Goal: Task Accomplishment & Management: Use online tool/utility

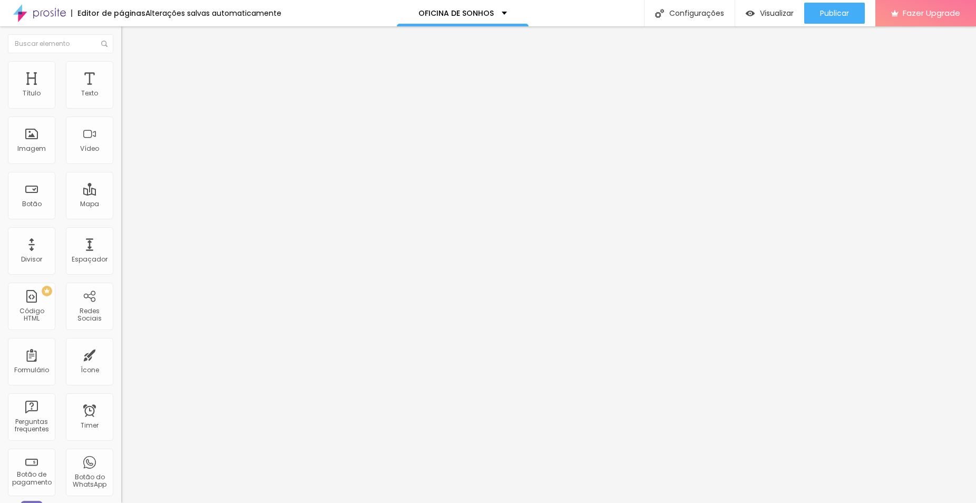
paste input "[URL][DOMAIN_NAME]"
type input "[URL][DOMAIN_NAME]"
click at [125, 98] on icon "button" at bounding box center [128, 95] width 6 height 6
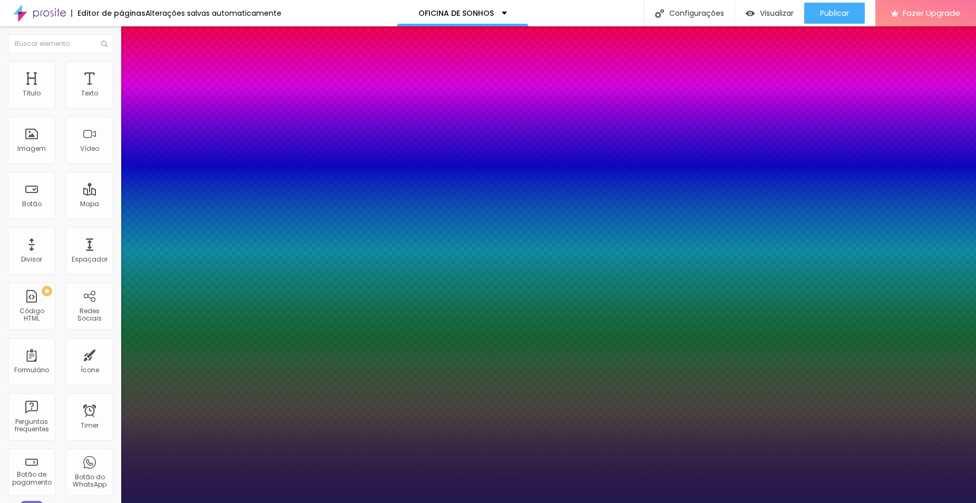
type input "0.9"
type input "0.8"
type input "0.7"
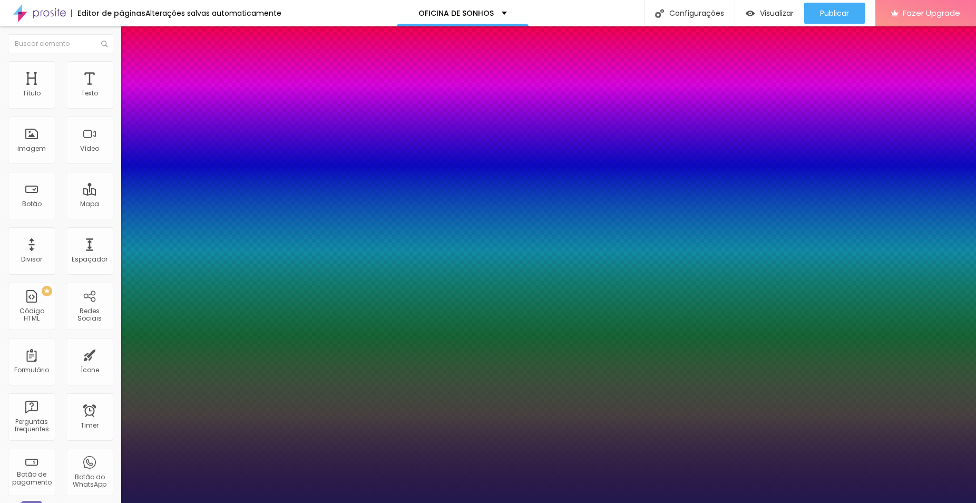
type input "0.7"
type input "0.8"
type input "0.9"
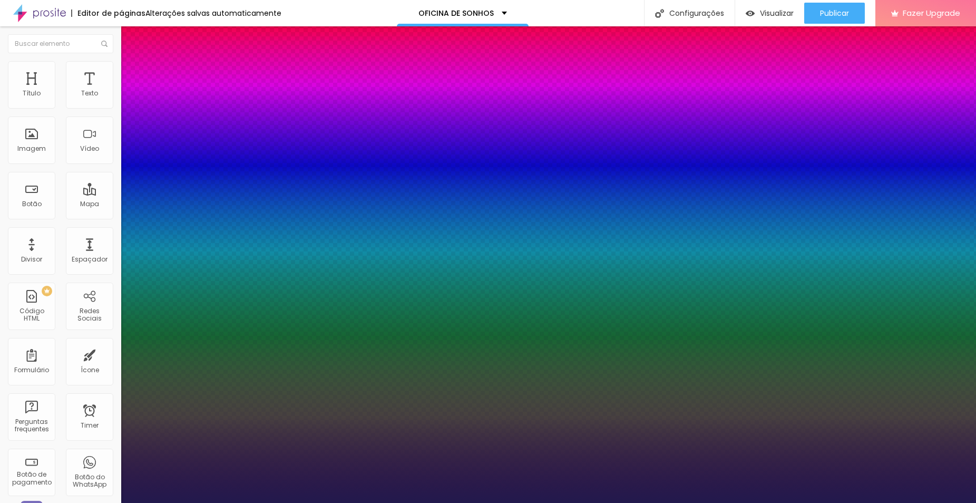
type input "1"
type input "1.1"
type input "1.2"
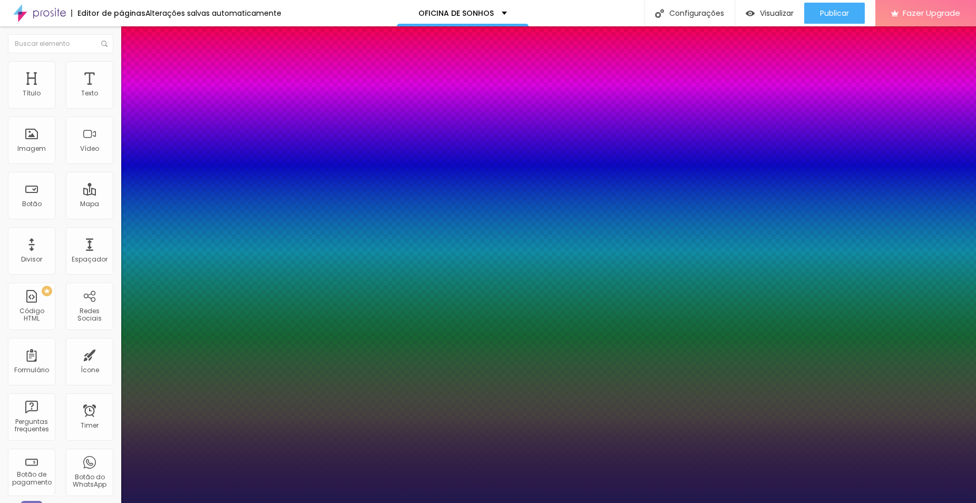
type input "1.2"
type input "1.3"
drag, startPoint x: 159, startPoint y: 254, endPoint x: 176, endPoint y: 254, distance: 17.4
type input "1.3"
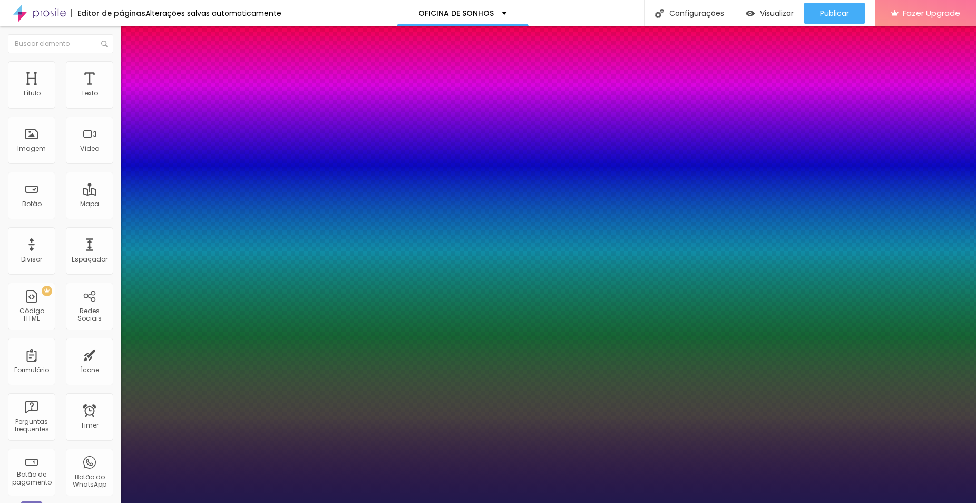
click at [911, 502] on div at bounding box center [488, 503] width 976 height 0
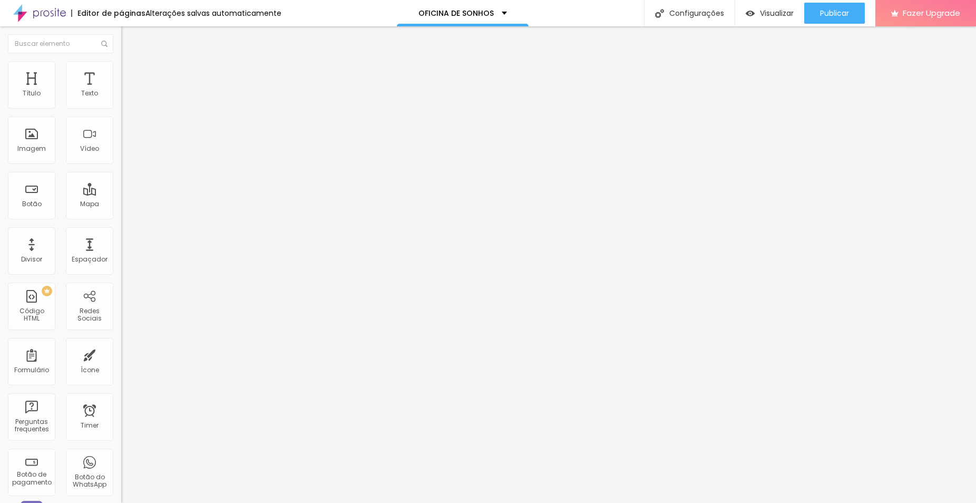
click at [121, 126] on img at bounding box center [124, 122] width 7 height 7
click at [131, 70] on span "Estilo" at bounding box center [139, 68] width 16 height 9
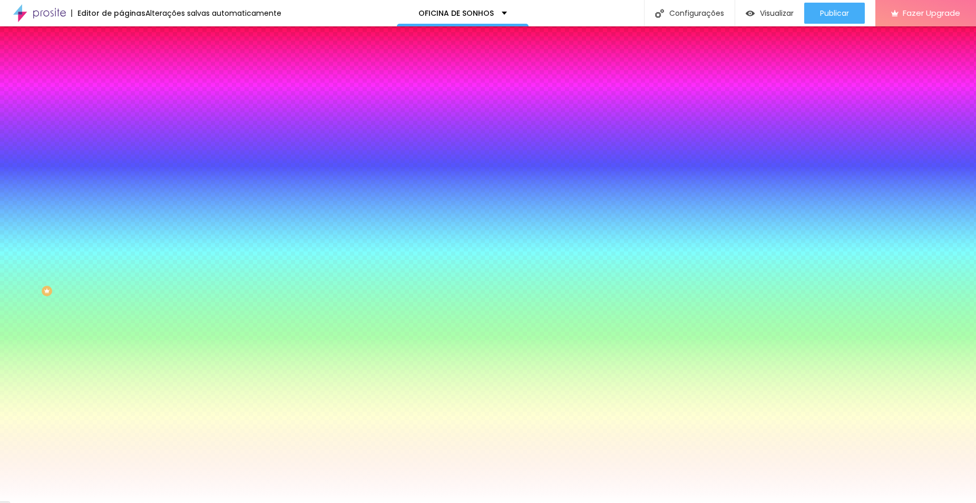
click at [125, 131] on icon "button" at bounding box center [128, 134] width 6 height 6
type input "30"
type input "29"
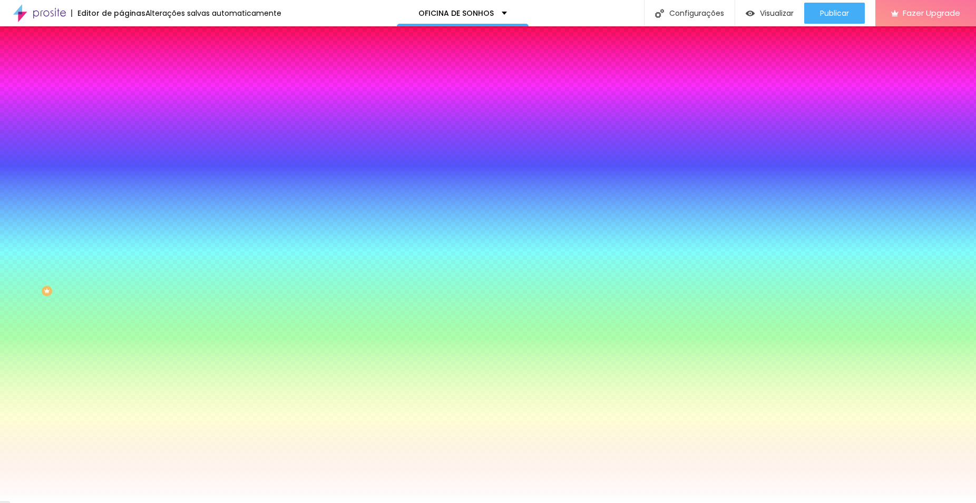
type input "28"
type input "27"
type input "26"
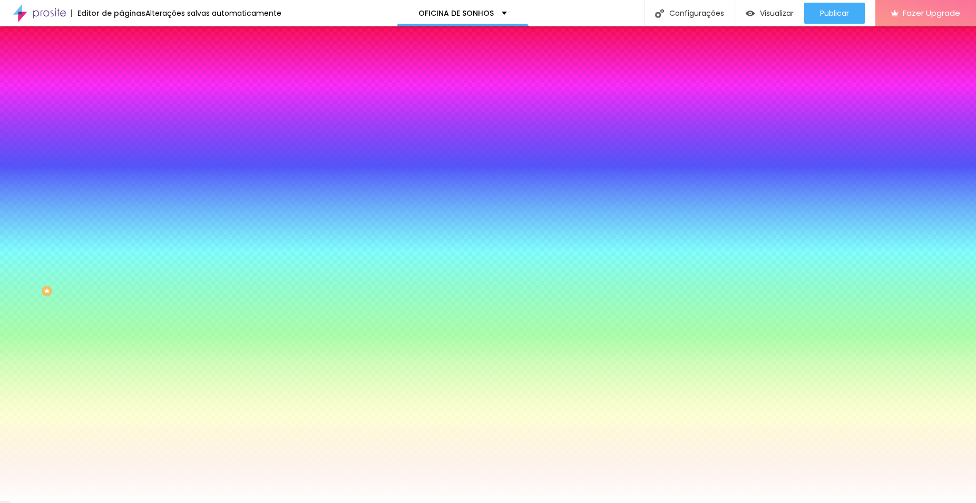
type input "26"
type input "25"
drag, startPoint x: 206, startPoint y: 203, endPoint x: 188, endPoint y: 203, distance: 17.4
type input "25"
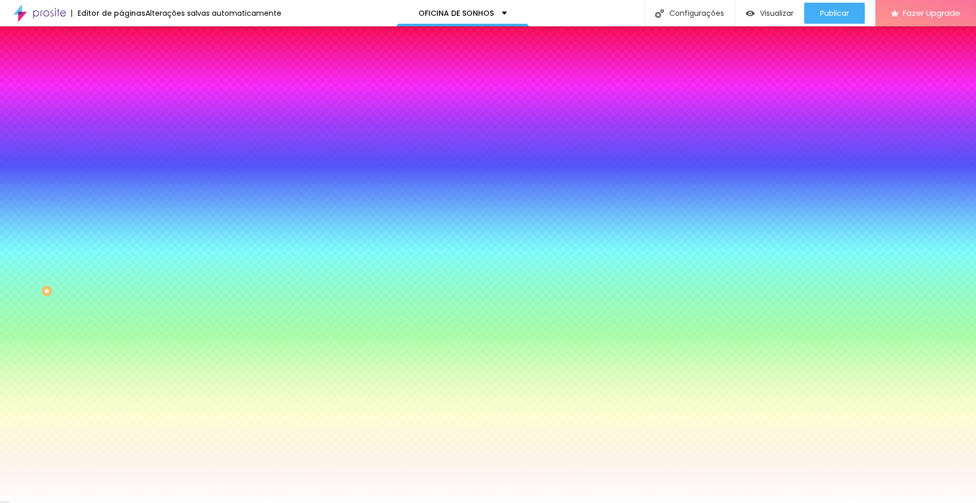
click at [913, 502] on div at bounding box center [488, 503] width 976 height 0
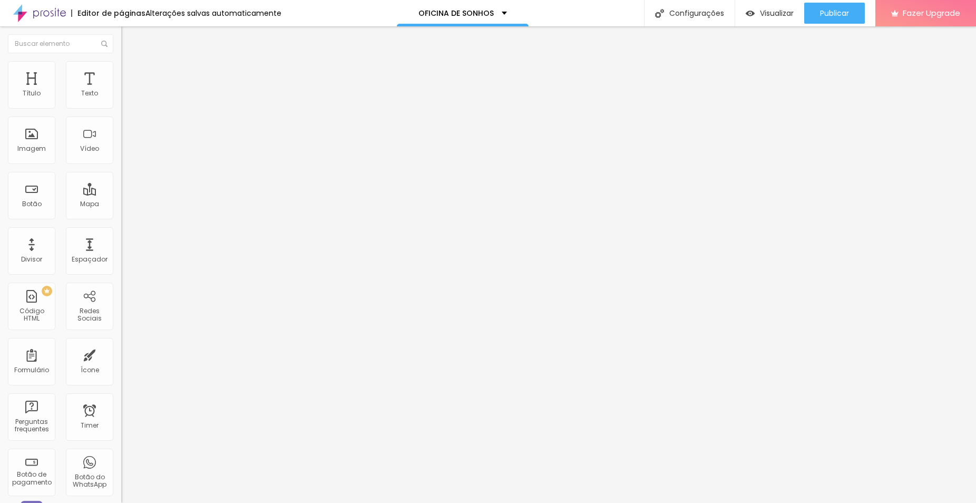
click at [121, 126] on img at bounding box center [124, 122] width 7 height 7
paste input "[URL][DOMAIN_NAME]"
type input "[URL][DOMAIN_NAME]"
drag, startPoint x: 93, startPoint y: 120, endPoint x: 9, endPoint y: 116, distance: 83.9
click at [121, 99] on input "RESERVE SUA DATA" at bounding box center [184, 94] width 127 height 11
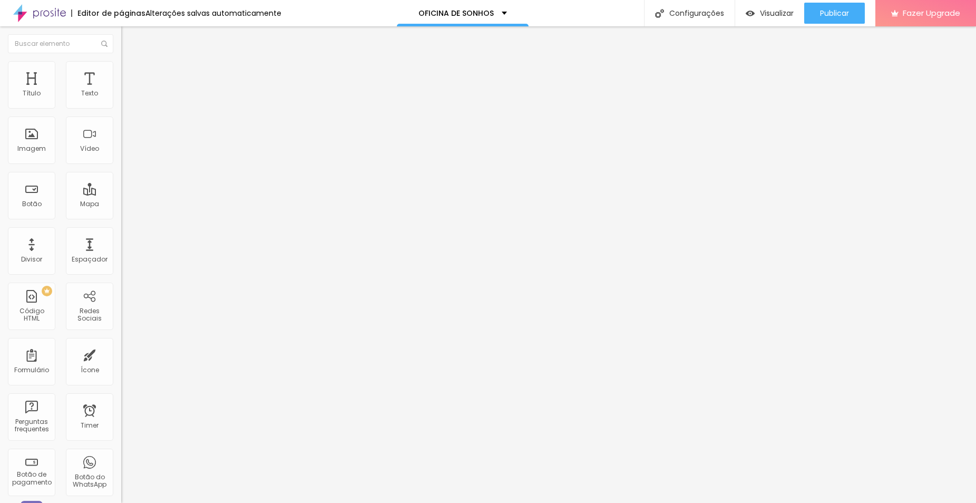
type input "R$ 200"
click at [43, 199] on div "Botão" at bounding box center [31, 195] width 47 height 47
drag, startPoint x: 78, startPoint y: 120, endPoint x: -1, endPoint y: 120, distance: 79.1
click at [0, 120] on html "Editor de páginas Alterações salvas automaticamente OFICINA DE SONHOS Configura…" at bounding box center [488, 251] width 976 height 503
type input "p"
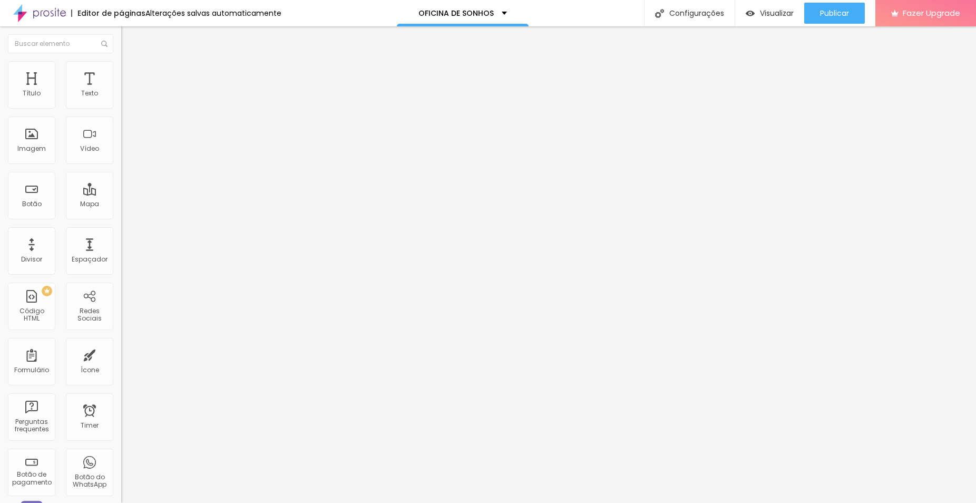
type input "p"
click at [121, 99] on input "pix" at bounding box center [184, 94] width 127 height 11
type input "pix"
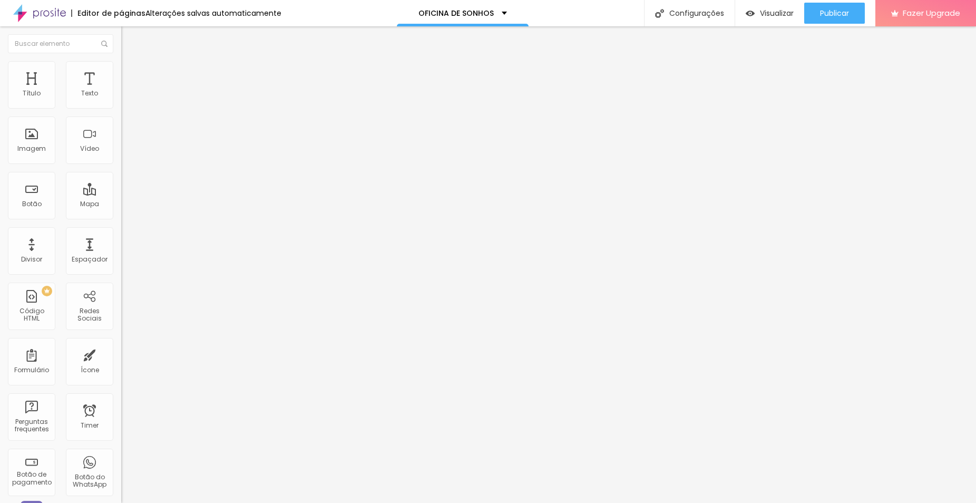
click at [121, 99] on input "compre agora" at bounding box center [184, 94] width 127 height 11
type input "c"
type input "3x R$ 177"
drag, startPoint x: 69, startPoint y: 127, endPoint x: -24, endPoint y: 114, distance: 93.1
click at [0, 114] on html "Editor de páginas Alterações salvas automaticamente OFICINA DE SONHOS Configura…" at bounding box center [488, 251] width 976 height 503
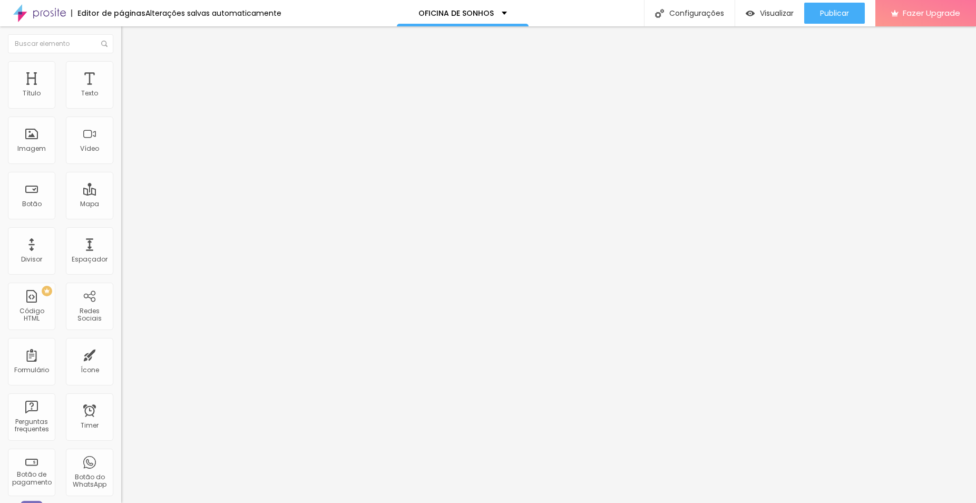
click at [121, 99] on input "R$ 213" at bounding box center [184, 94] width 127 height 11
type input "3x R$ 213"
drag, startPoint x: 68, startPoint y: 125, endPoint x: 1, endPoint y: 116, distance: 67.5
click at [121, 116] on div "Texto compre agora Alinhamento Tamanho Normal Pequeno Normal Grande Link URL [U…" at bounding box center [181, 162] width 121 height 160
type input "R"
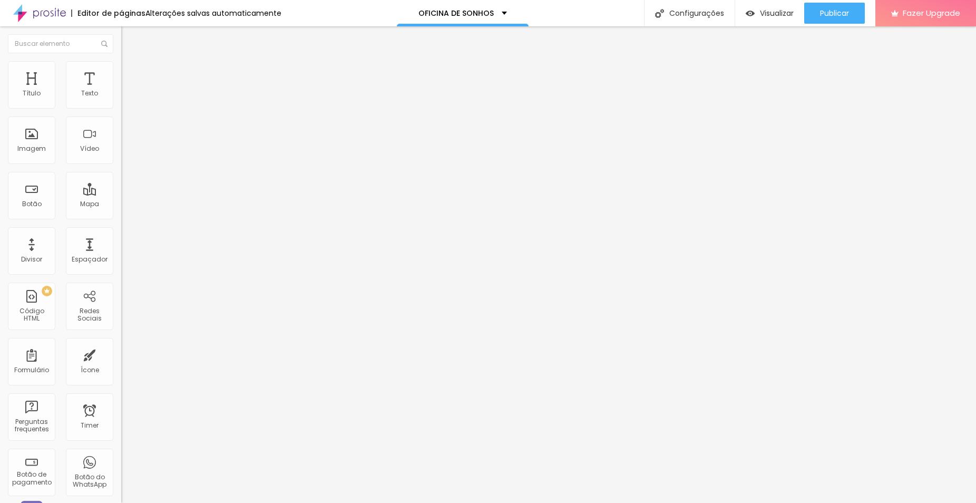
type input "4x R$ 243"
type input "16"
type input "14"
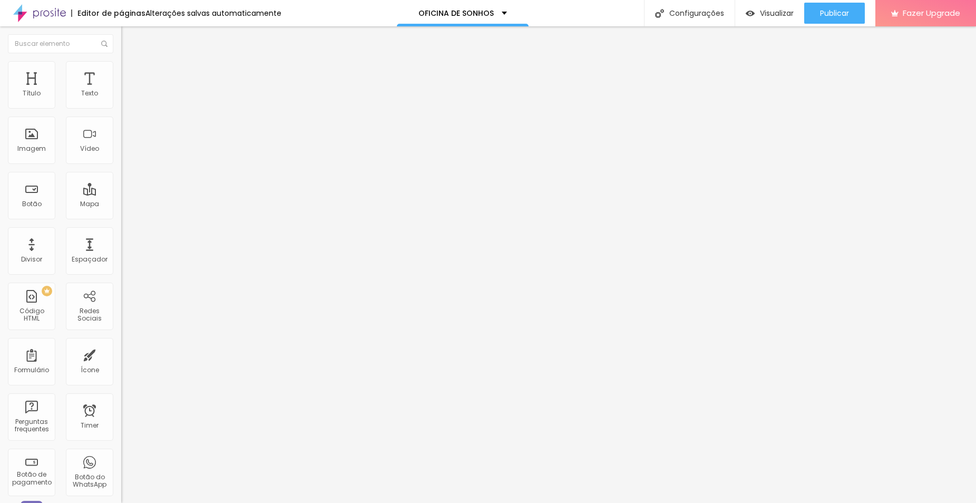
type input "11"
type input "10"
type input "8"
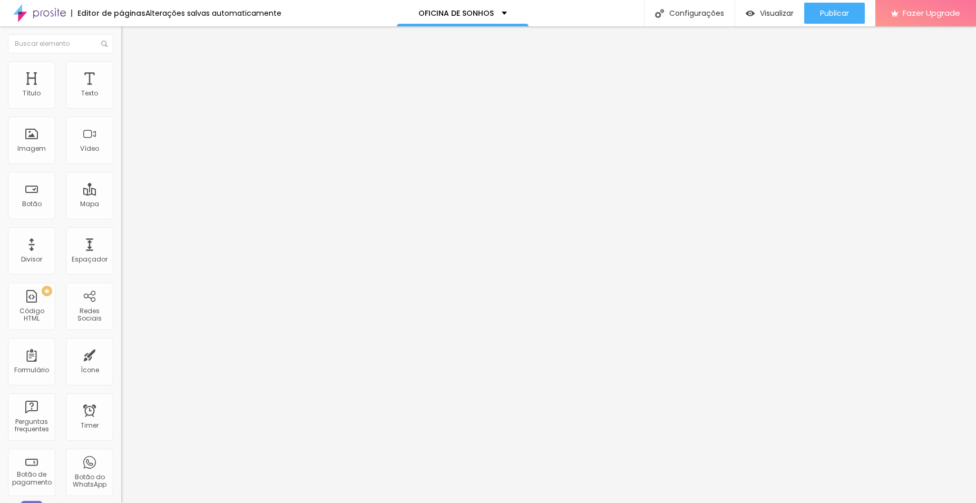
type input "8"
type input "9"
type input "10"
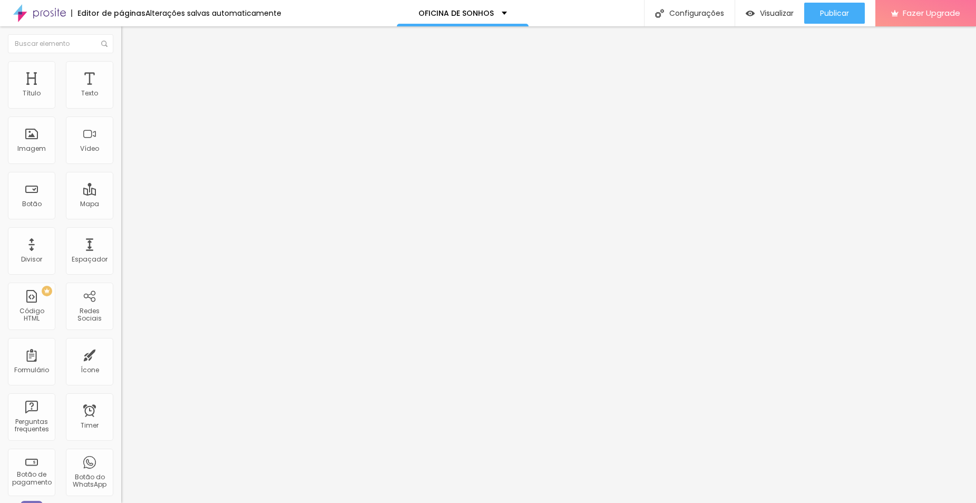
type input "11"
type input "12"
type input "13"
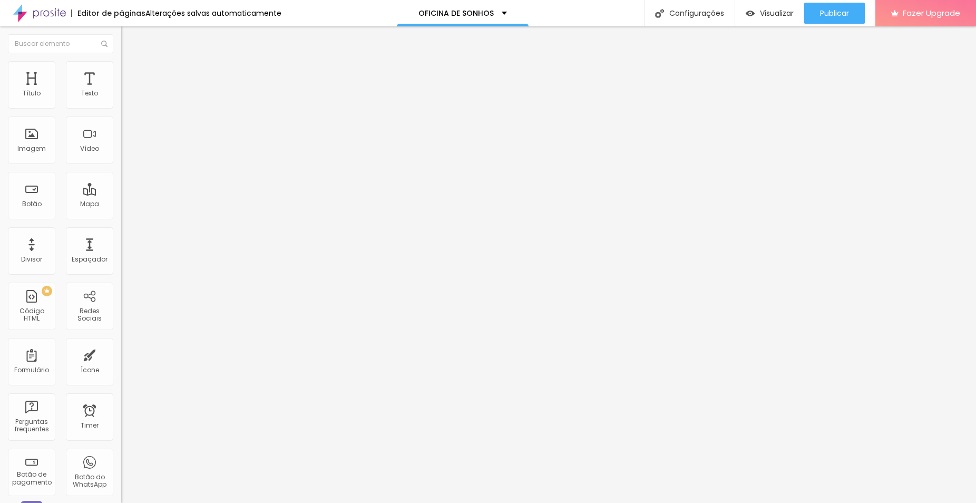
type input "13"
type input "14"
type input "15"
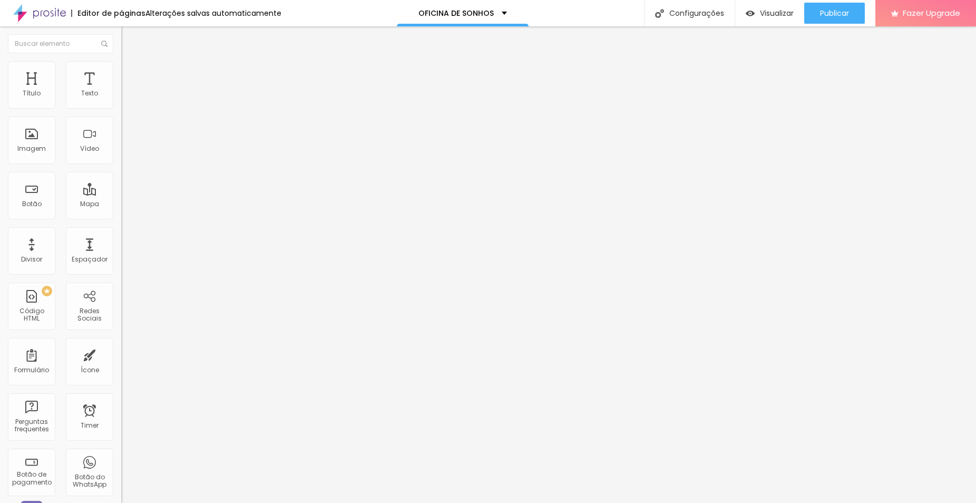
type input "16"
drag, startPoint x: 51, startPoint y: 104, endPoint x: 45, endPoint y: 111, distance: 8.6
type input "16"
click at [121, 194] on div at bounding box center [181, 198] width 121 height 9
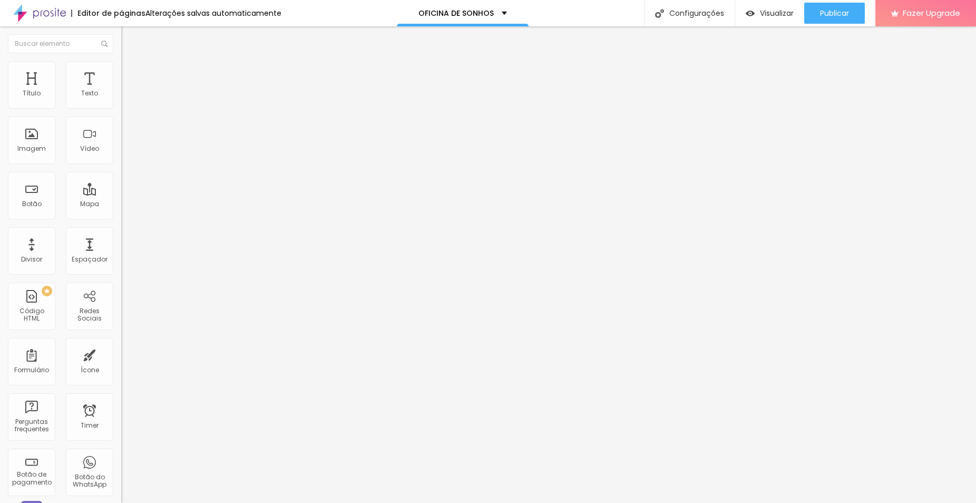
type input "1.2"
type input "1.1"
type input "1"
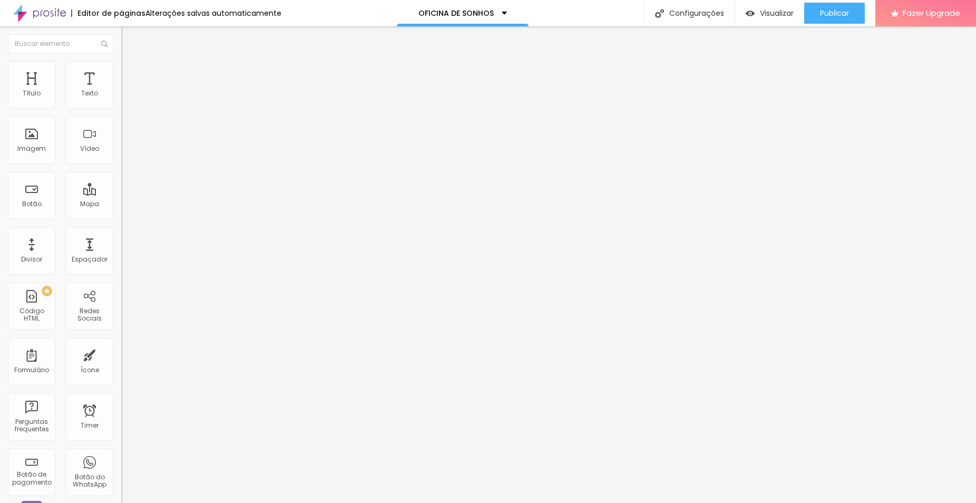
type input "1"
type input "0.9"
type input "0.8"
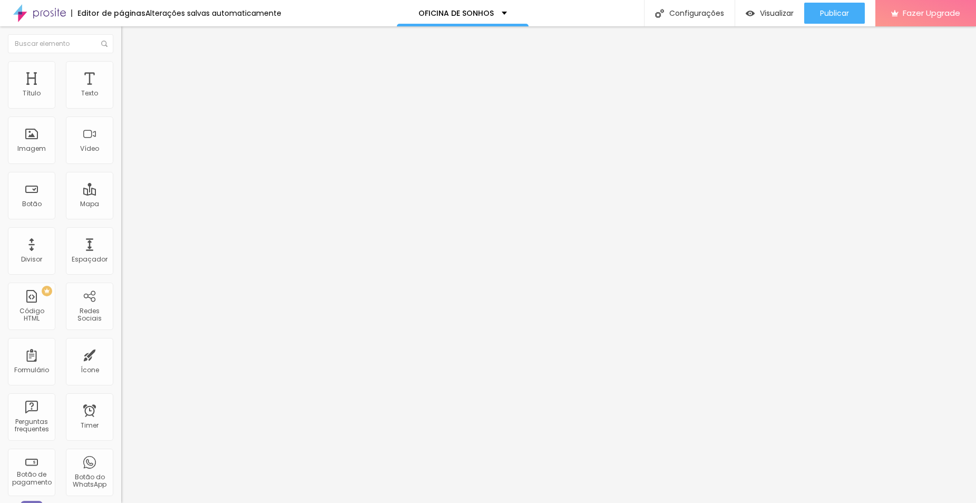
type input "0.7"
type input "0.6"
type input "0.5"
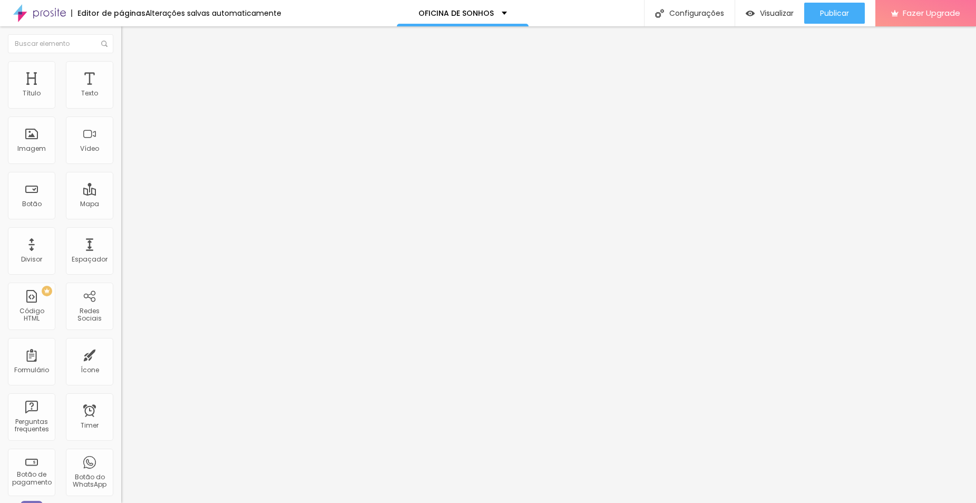
type input "0.5"
drag, startPoint x: 57, startPoint y: 150, endPoint x: 17, endPoint y: 150, distance: 40.1
type input "0.5"
click at [121, 370] on div "0.5 Altura da linha" at bounding box center [181, 444] width 121 height 149
click at [121, 99] on input "Click me" at bounding box center [184, 94] width 127 height 11
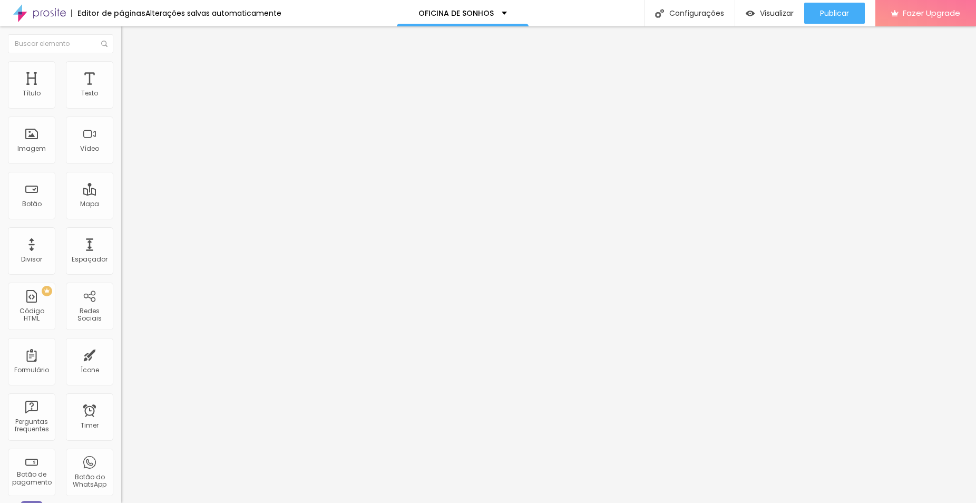
type input "C"
type input "RESERVE SUA DATA"
drag, startPoint x: 60, startPoint y: 220, endPoint x: -26, endPoint y: 220, distance: 86.4
click at [0, 220] on html "Editor de páginas Alterações salvas automaticamente OFICINA DE SONHOS Configura…" at bounding box center [488, 251] width 976 height 503
paste input "[URL][DOMAIN_NAME]"
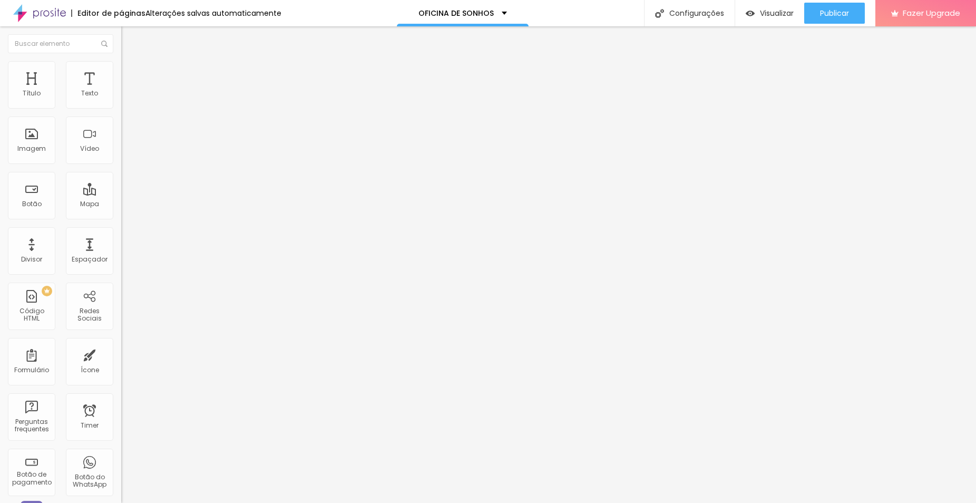
type input "[URL][DOMAIN_NAME]"
click at [121, 230] on div at bounding box center [181, 230] width 121 height 0
click at [121, 64] on li "Estilo" at bounding box center [181, 66] width 121 height 11
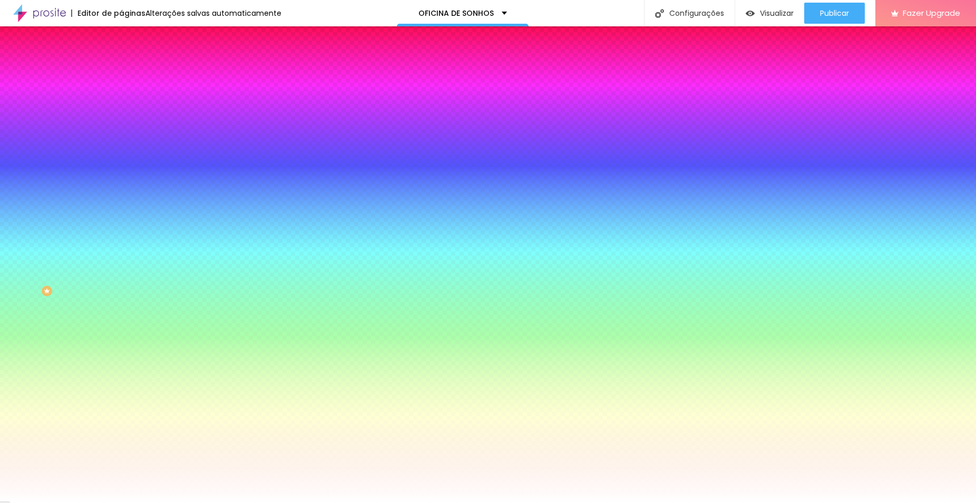
click at [121, 101] on div at bounding box center [181, 101] width 121 height 0
click at [95, 190] on div at bounding box center [488, 251] width 976 height 503
drag, startPoint x: 17, startPoint y: 122, endPoint x: 54, endPoint y: 164, distance: 56.0
click at [527, 280] on div at bounding box center [528, 281] width 2 height 2
drag, startPoint x: 89, startPoint y: 189, endPoint x: 90, endPoint y: 194, distance: 5.3
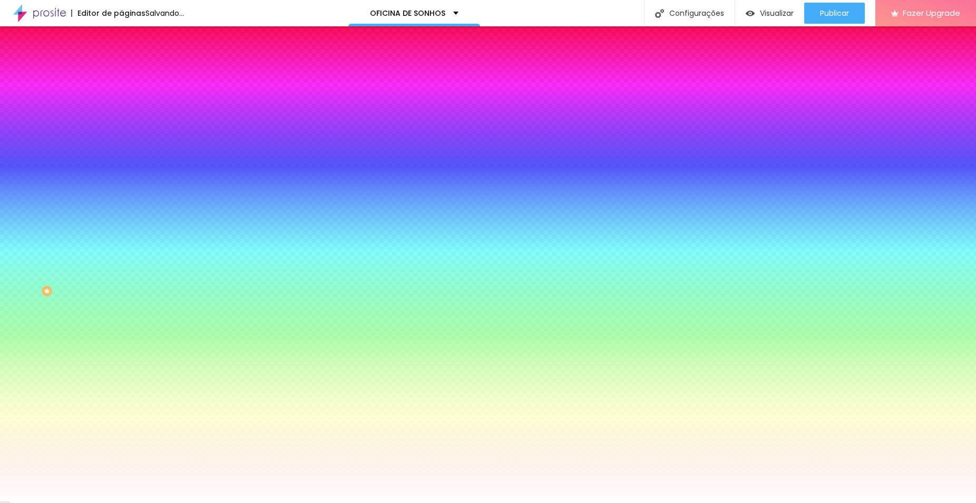
click at [2, 464] on div at bounding box center [1, 466] width 2 height 5
drag, startPoint x: 87, startPoint y: 193, endPoint x: 89, endPoint y: 186, distance: 7.7
click at [121, 111] on div at bounding box center [181, 111] width 121 height 0
click at [93, 191] on div at bounding box center [488, 251] width 976 height 503
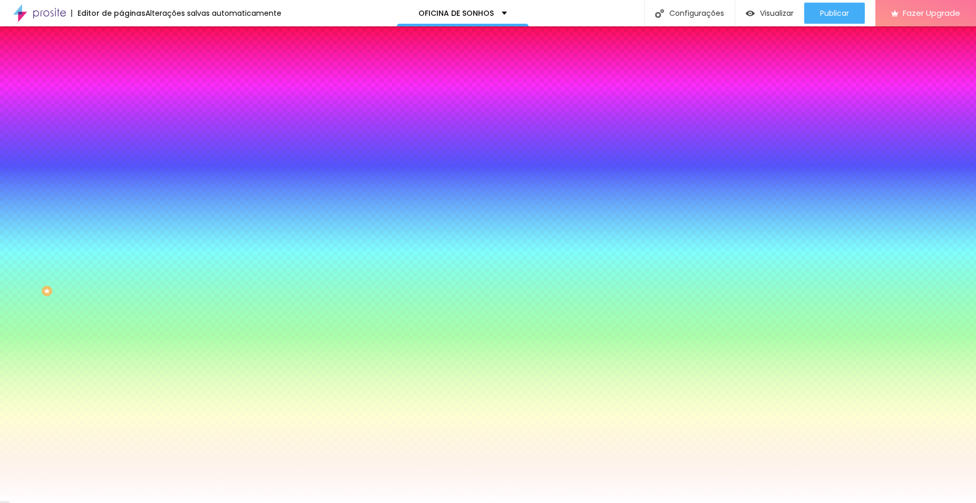
click at [1, 454] on div at bounding box center [0, 456] width 2 height 4
type input "#906327"
drag, startPoint x: 53, startPoint y: 164, endPoint x: 66, endPoint y: 155, distance: 16.2
click at [711, 218] on div at bounding box center [712, 219] width 2 height 2
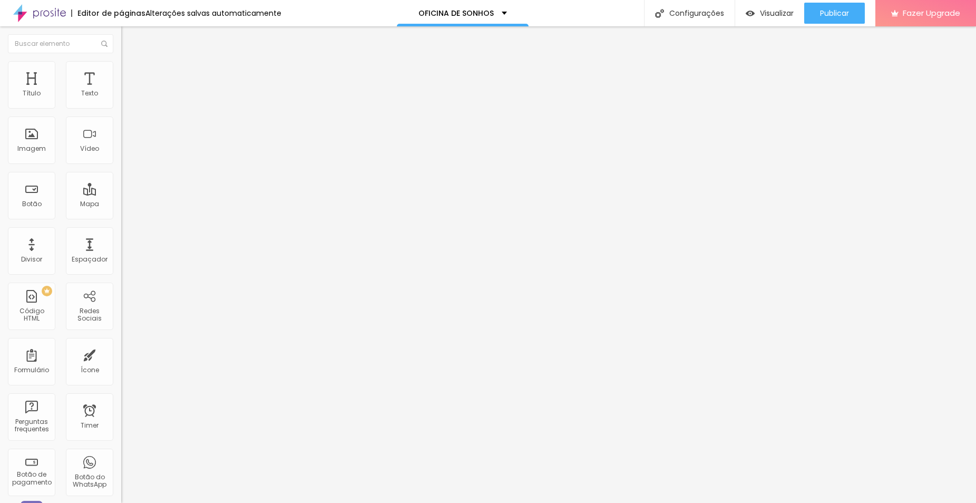
click at [131, 73] on span "Estilo" at bounding box center [139, 68] width 16 height 9
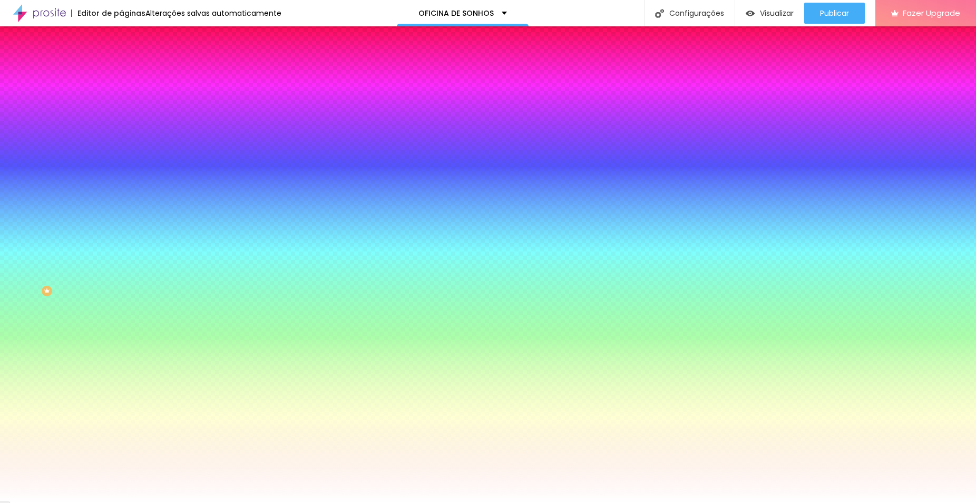
click at [121, 136] on button "button" at bounding box center [128, 134] width 15 height 11
type input "15"
type input "16"
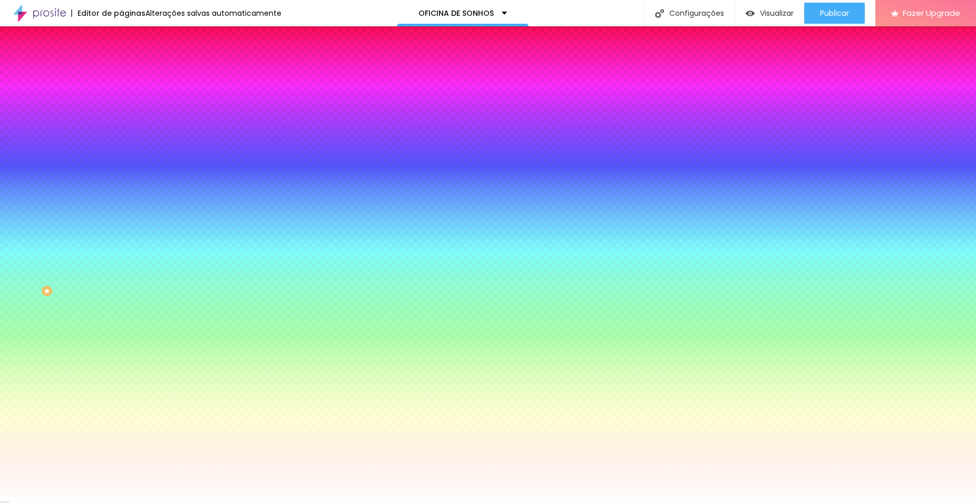
type input "17"
type input "18"
type input "19"
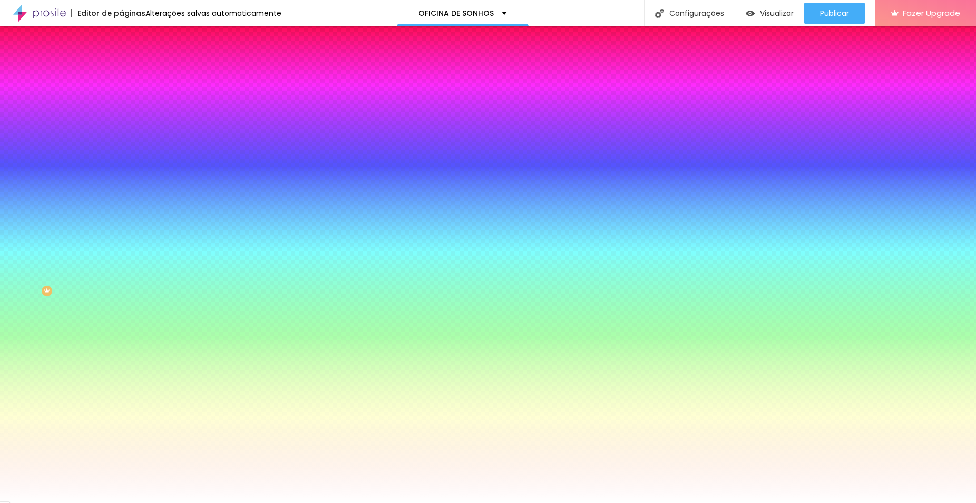
type input "19"
type input "20"
type input "21"
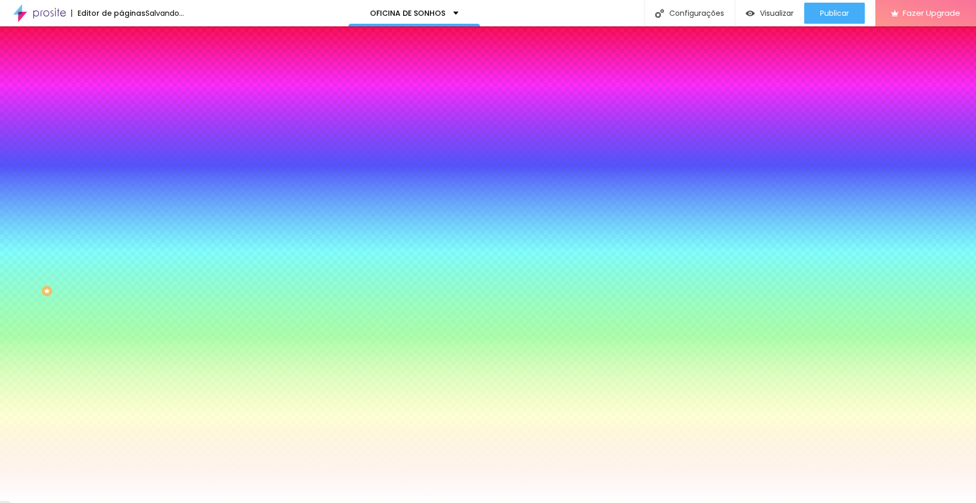
type input "22"
type input "23"
type input "24"
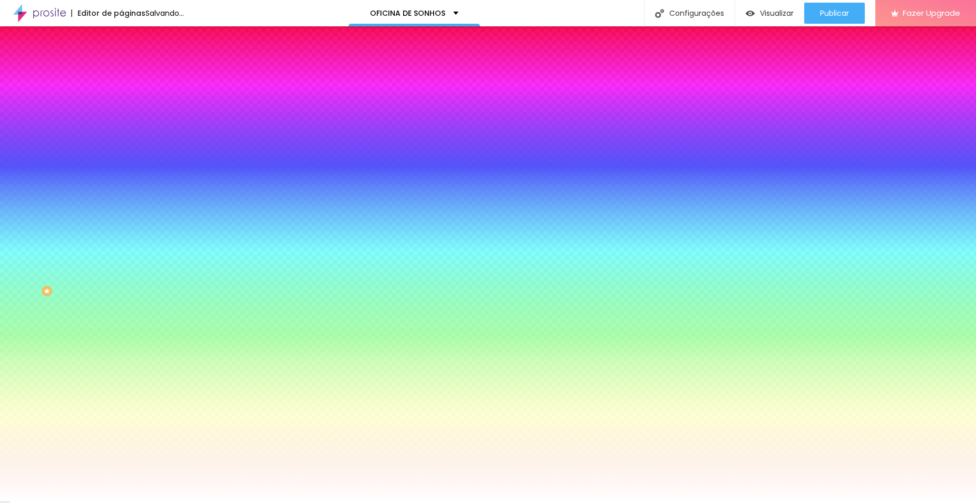
type input "24"
type input "25"
type input "26"
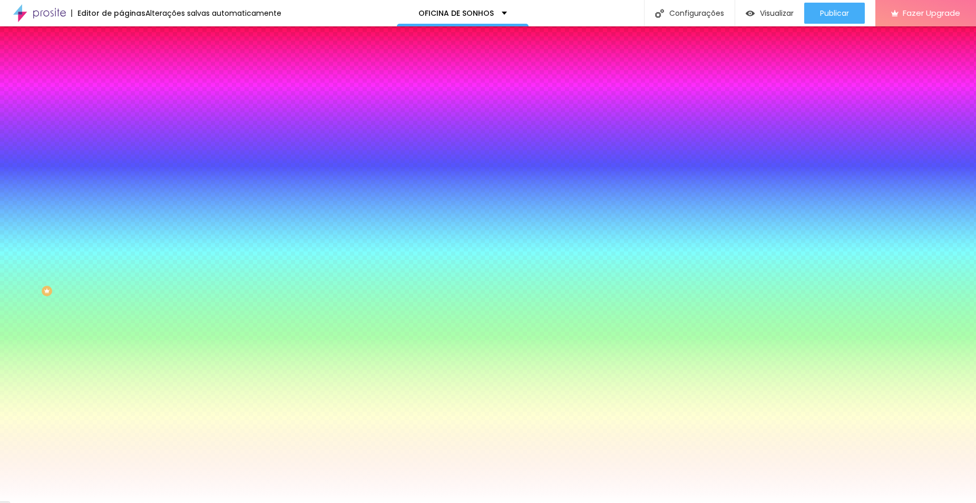
drag, startPoint x: 157, startPoint y: 203, endPoint x: 191, endPoint y: 206, distance: 34.3
type input "26"
click at [935, 502] on div at bounding box center [488, 503] width 976 height 0
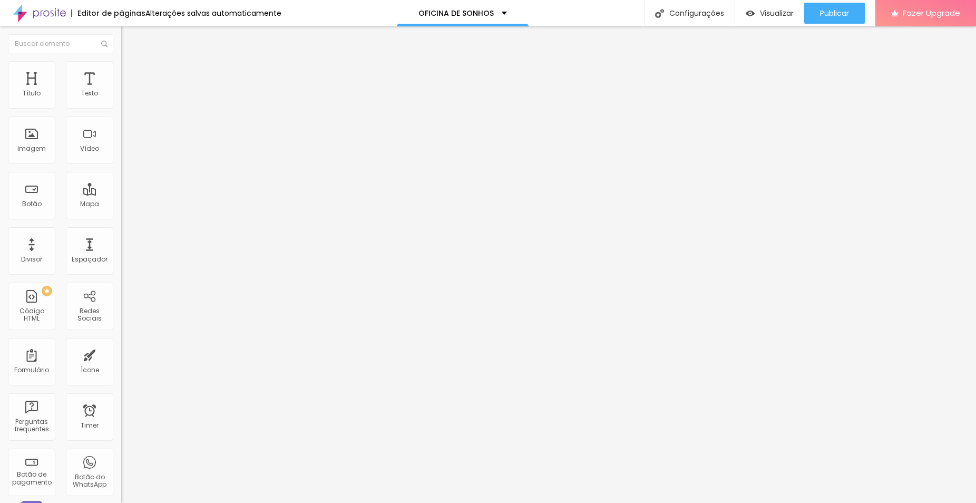
click at [131, 71] on span "Estilo" at bounding box center [139, 68] width 16 height 9
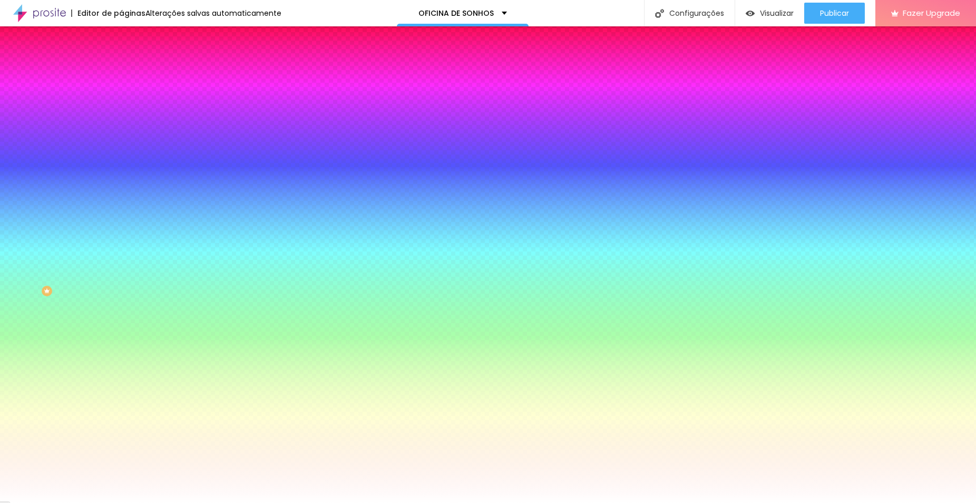
click at [121, 129] on button "button" at bounding box center [128, 134] width 15 height 11
type input "24"
type input "25"
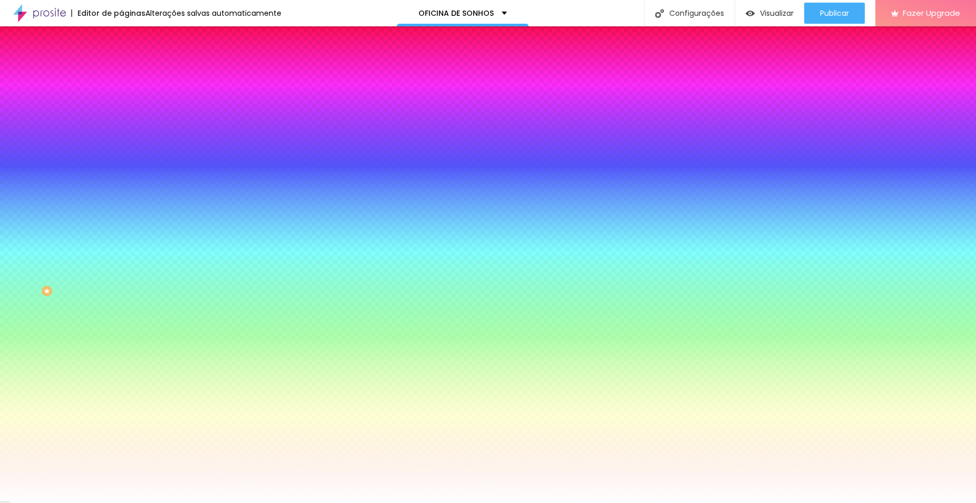
type input "26"
type input "27"
type input "28"
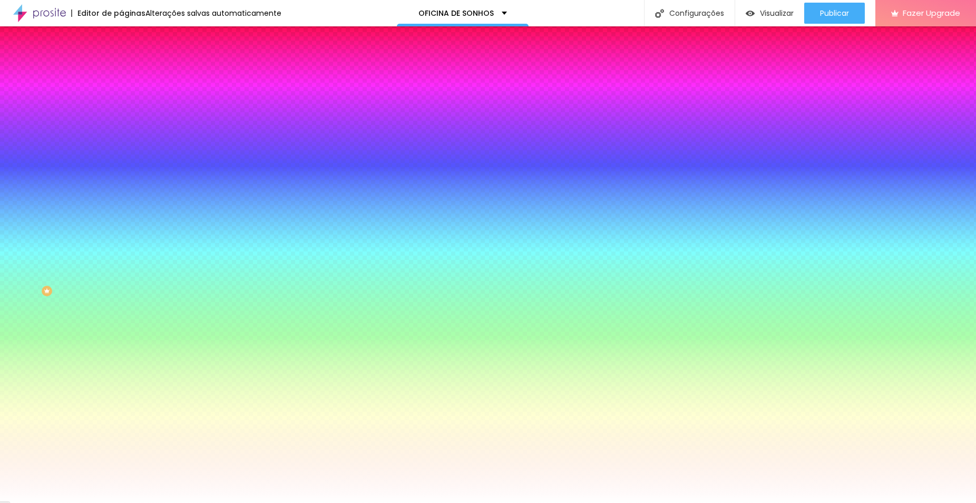
type input "28"
type input "29"
type input "30"
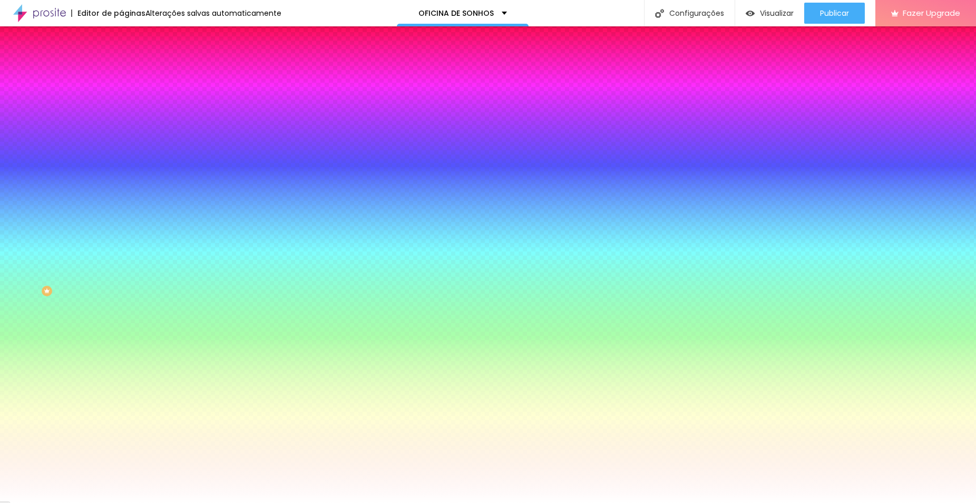
type input "31"
type input "32"
drag, startPoint x: 186, startPoint y: 202, endPoint x: 211, endPoint y: 203, distance: 25.9
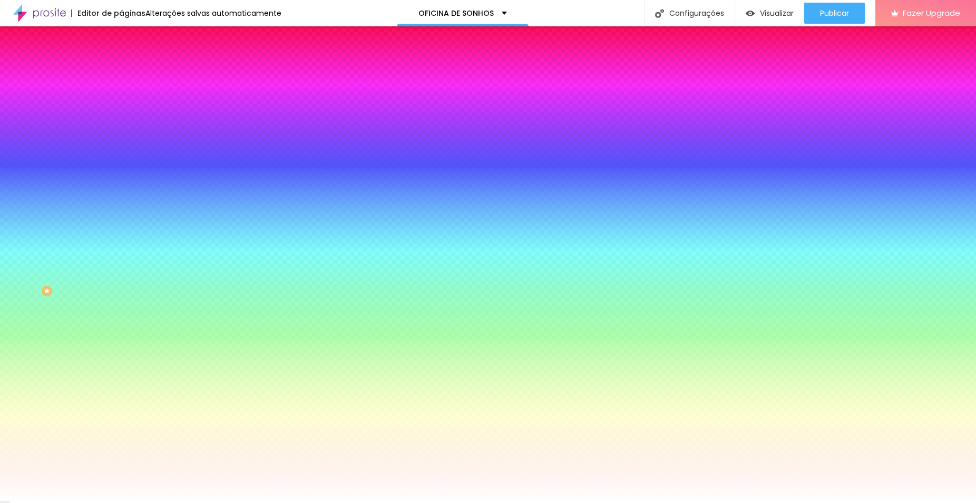
type input "32"
click at [887, 502] on div at bounding box center [488, 503] width 976 height 0
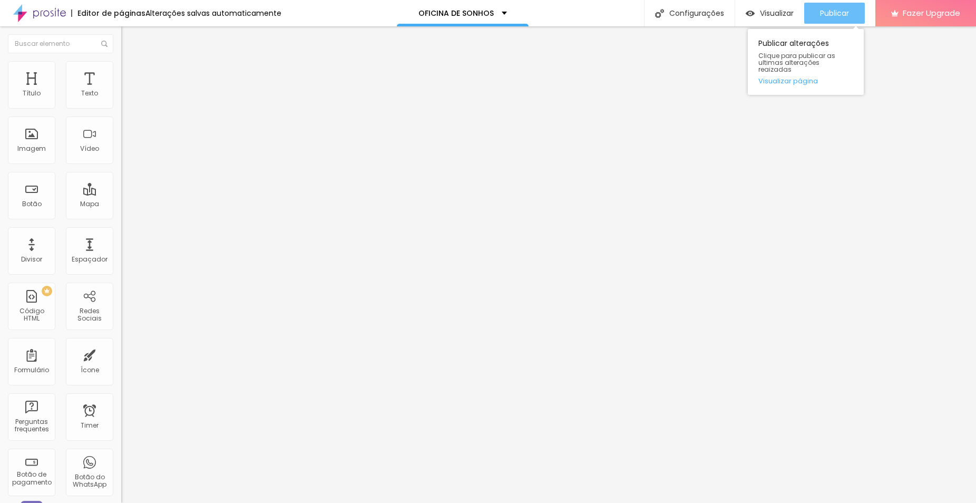
click at [823, 5] on div "Publicar" at bounding box center [834, 13] width 29 height 21
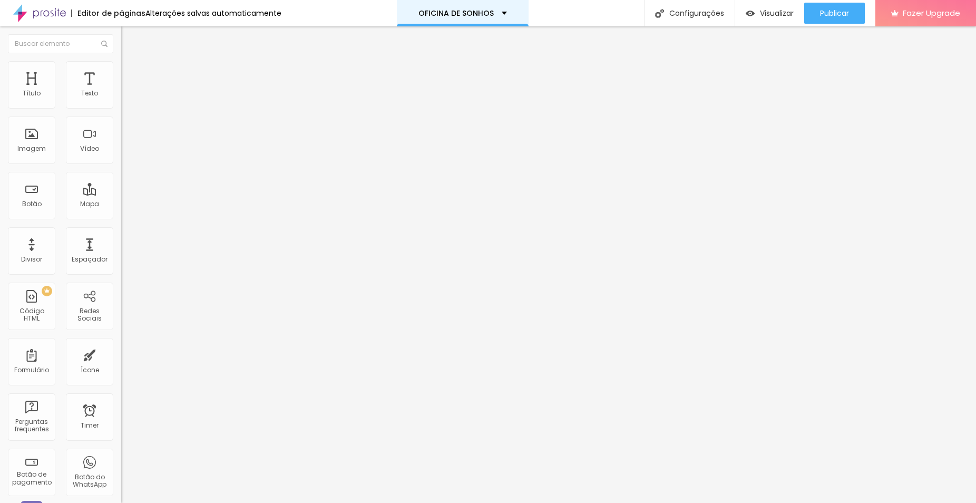
click at [465, 18] on div "OFICINA DE SONHOS" at bounding box center [463, 13] width 132 height 26
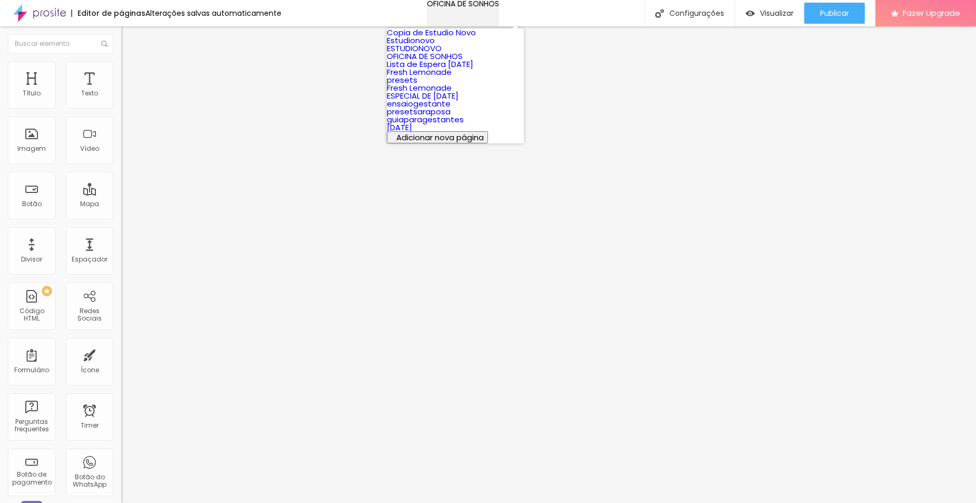
click at [465, 7] on div "OFICINA DE SONHOS" at bounding box center [463, 3] width 72 height 7
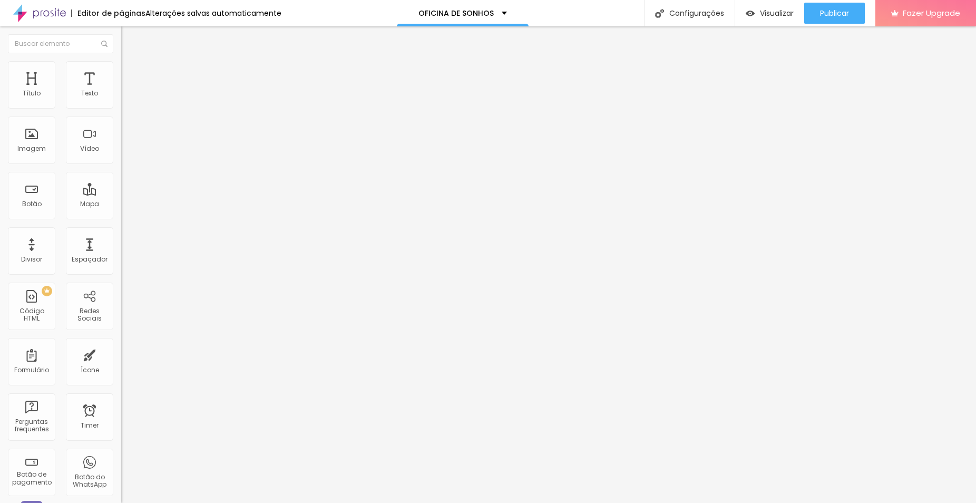
click at [129, 36] on img "button" at bounding box center [133, 38] width 8 height 8
